Goal: Navigation & Orientation: Find specific page/section

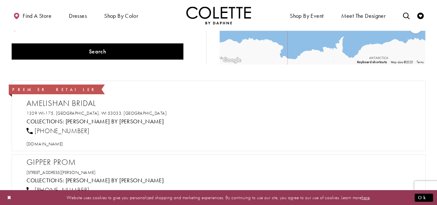
scroll to position [129, 0]
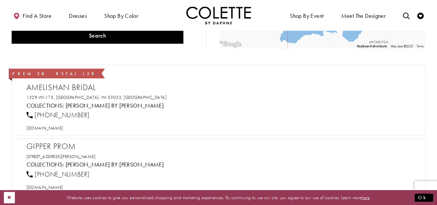
click at [8, 195] on button "Close Dialog" at bounding box center [9, 196] width 11 height 11
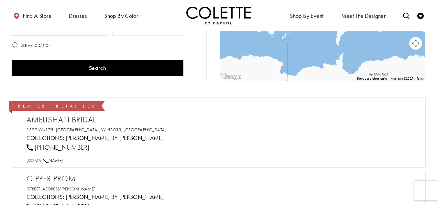
scroll to position [0, 0]
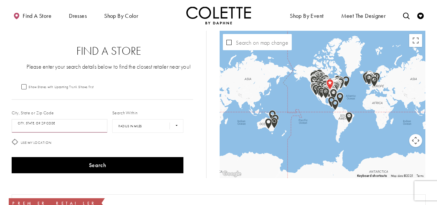
click at [63, 130] on input "City, State, or ZIP Code" at bounding box center [60, 126] width 96 height 14
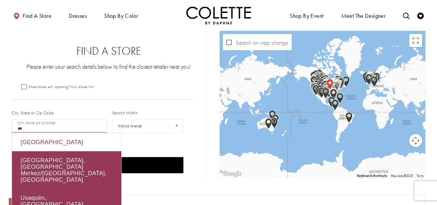
click at [66, 138] on div "[GEOGRAPHIC_DATA]" at bounding box center [66, 142] width 109 height 18
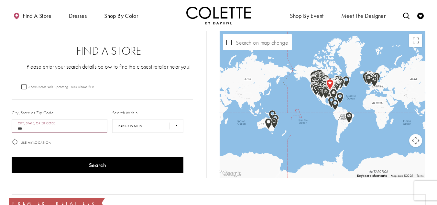
type input "***"
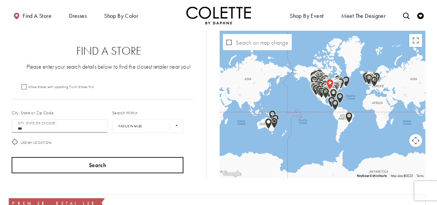
click at [97, 163] on button "Search" at bounding box center [98, 165] width 172 height 16
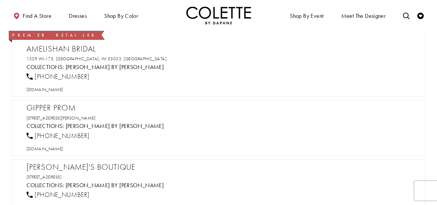
scroll to position [162, 0]
